Goal: Obtain resource: Download file/media

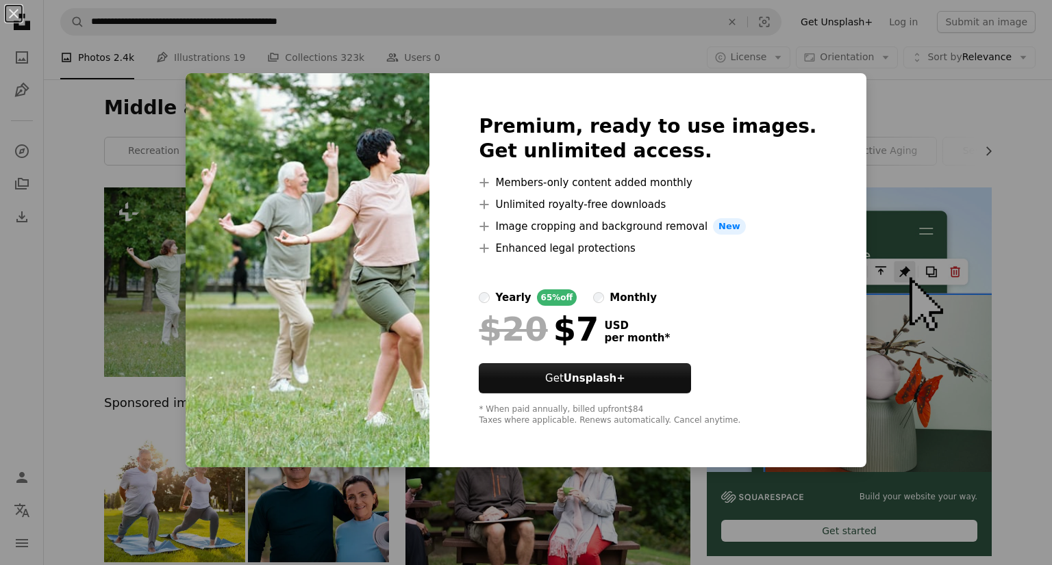
click at [279, 222] on img at bounding box center [308, 270] width 244 height 394
click at [110, 288] on div "An X shape Premium, ready to use images. Get unlimited access. A plus sign Memb…" at bounding box center [526, 282] width 1052 height 565
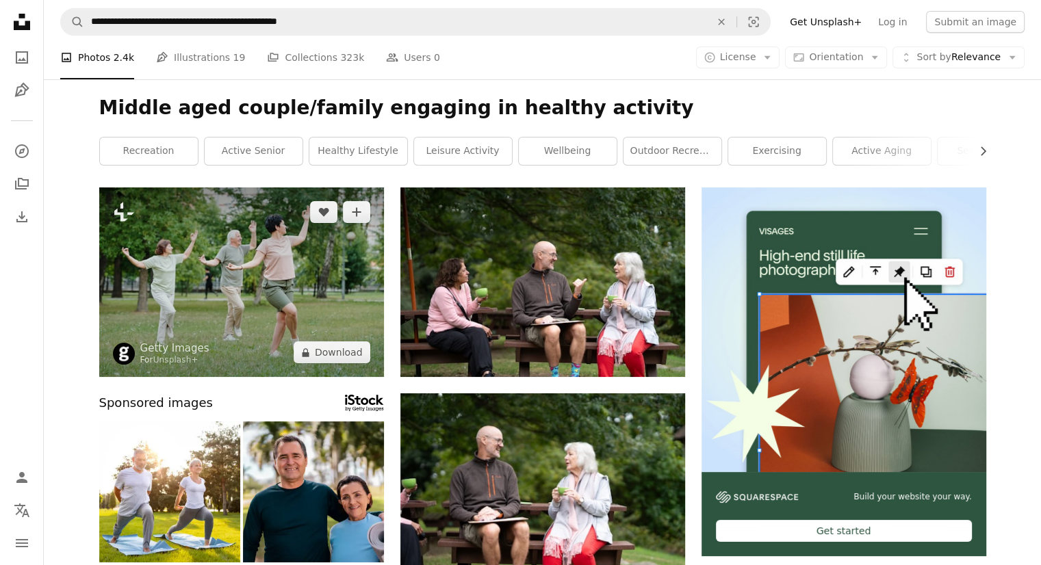
click at [353, 222] on img at bounding box center [241, 283] width 285 height 190
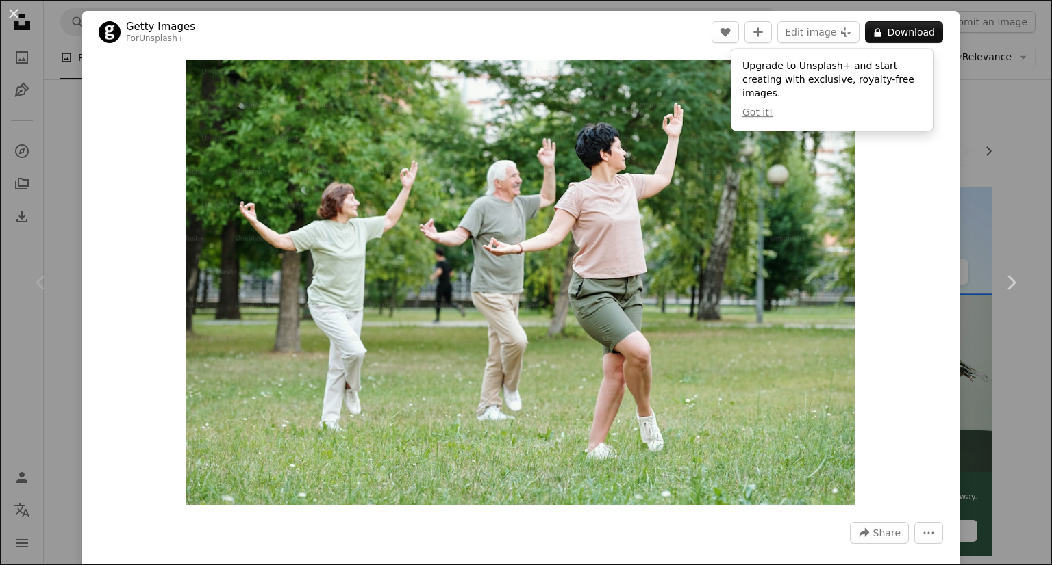
click at [624, 35] on header "Getty Images For Unsplash+ A heart A plus sign Edit image Plus sign for Unsplas…" at bounding box center [520, 32] width 877 height 42
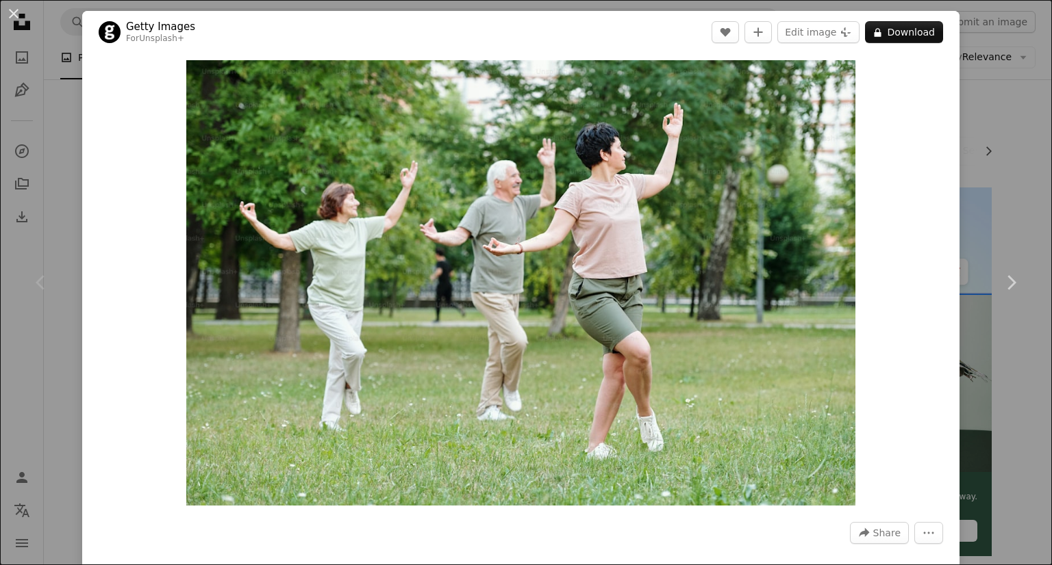
click at [72, 188] on div "An X shape Chevron left Chevron right Getty Images For Unsplash+ A heart A plus…" at bounding box center [526, 282] width 1052 height 565
